Goal: Task Accomplishment & Management: Manage account settings

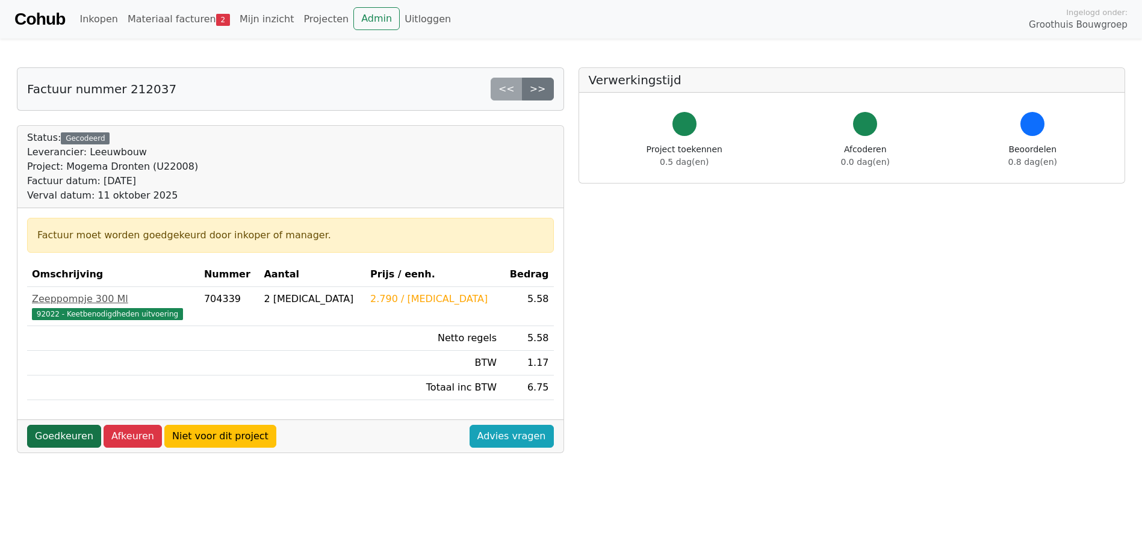
click at [75, 440] on link "Goedkeuren" at bounding box center [64, 436] width 74 height 23
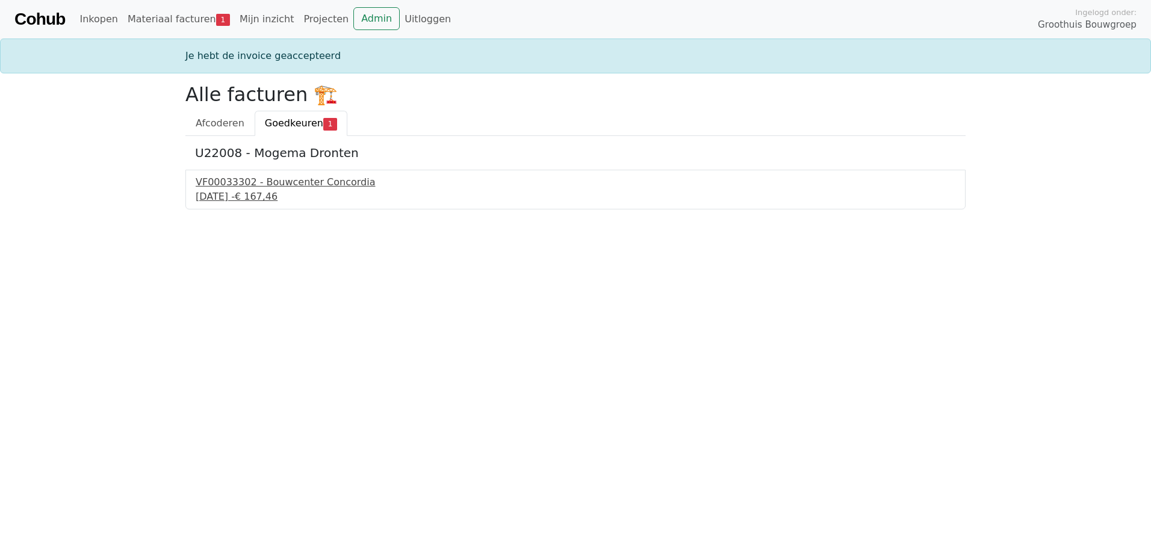
click at [260, 193] on div "11 september 2025 - € 167,46" at bounding box center [576, 197] width 760 height 14
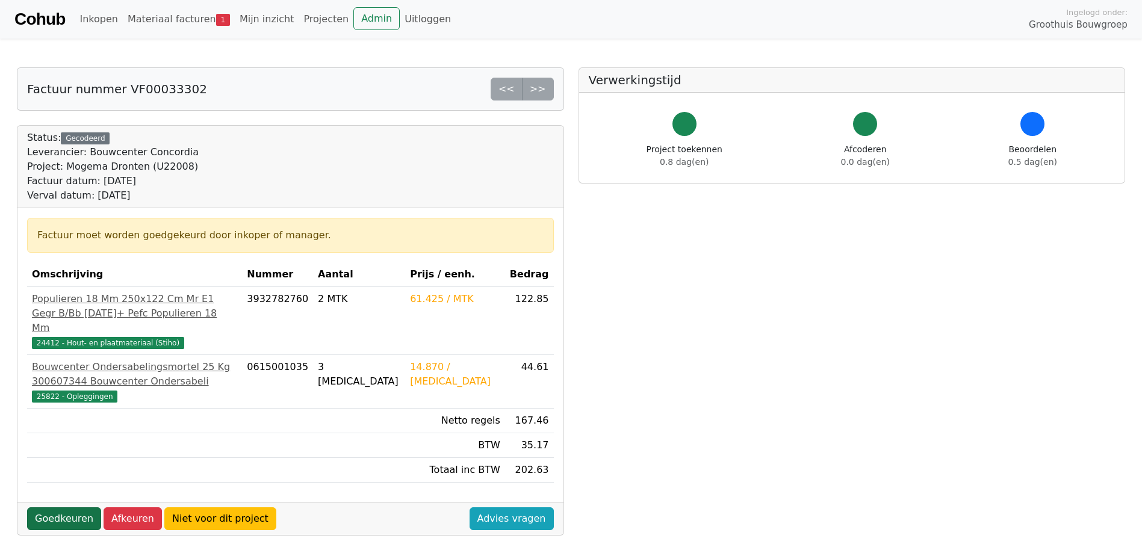
click at [61, 519] on link "Goedkeuren" at bounding box center [64, 519] width 74 height 23
